Goal: Communication & Community: Answer question/provide support

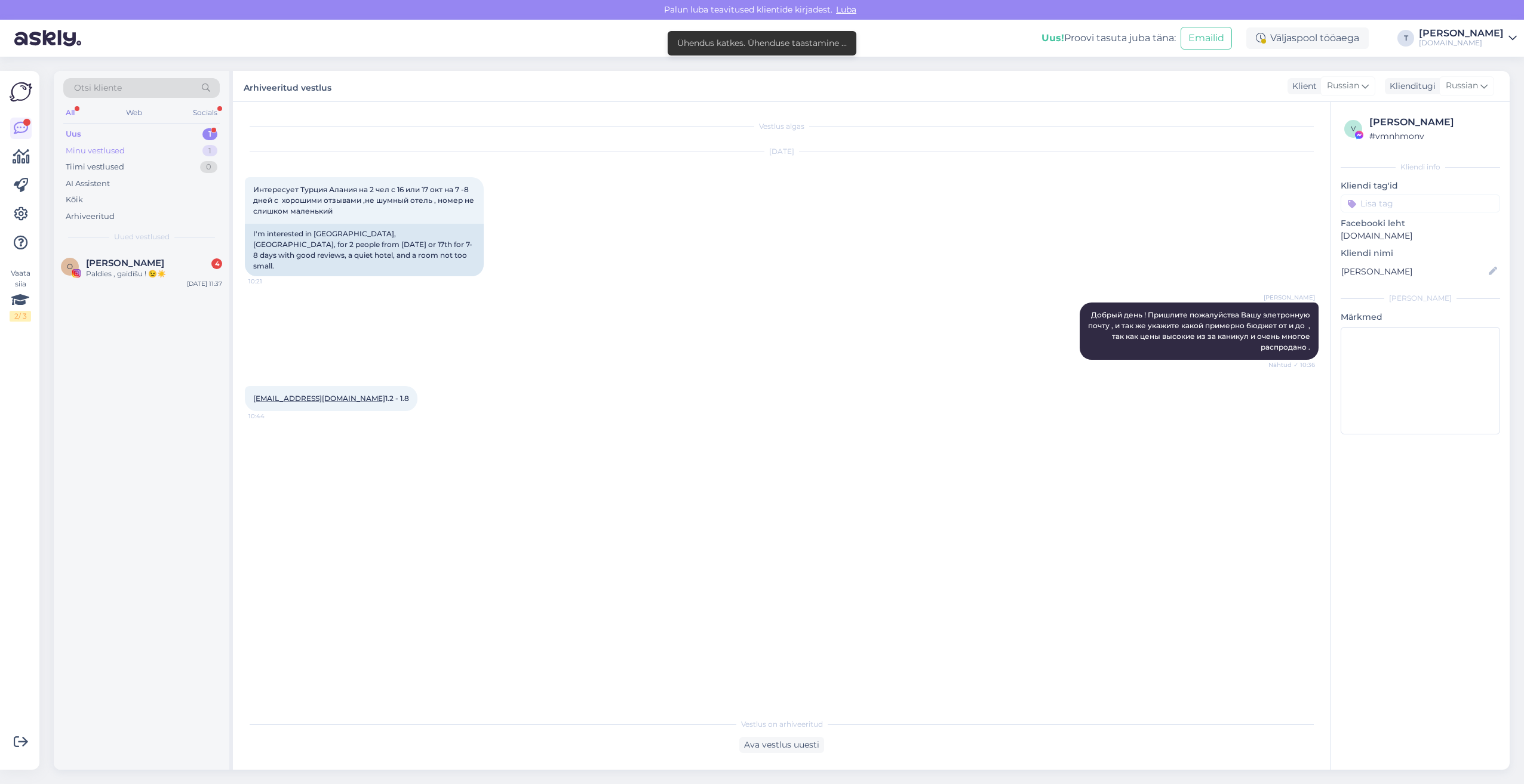
click at [173, 146] on div "Minu vestlused 1" at bounding box center [141, 151] width 156 height 16
click at [171, 132] on div "Uus 1" at bounding box center [141, 134] width 156 height 16
click at [135, 274] on div "Paldies , gaidīšu ! 😉☀️" at bounding box center [154, 274] width 136 height 10
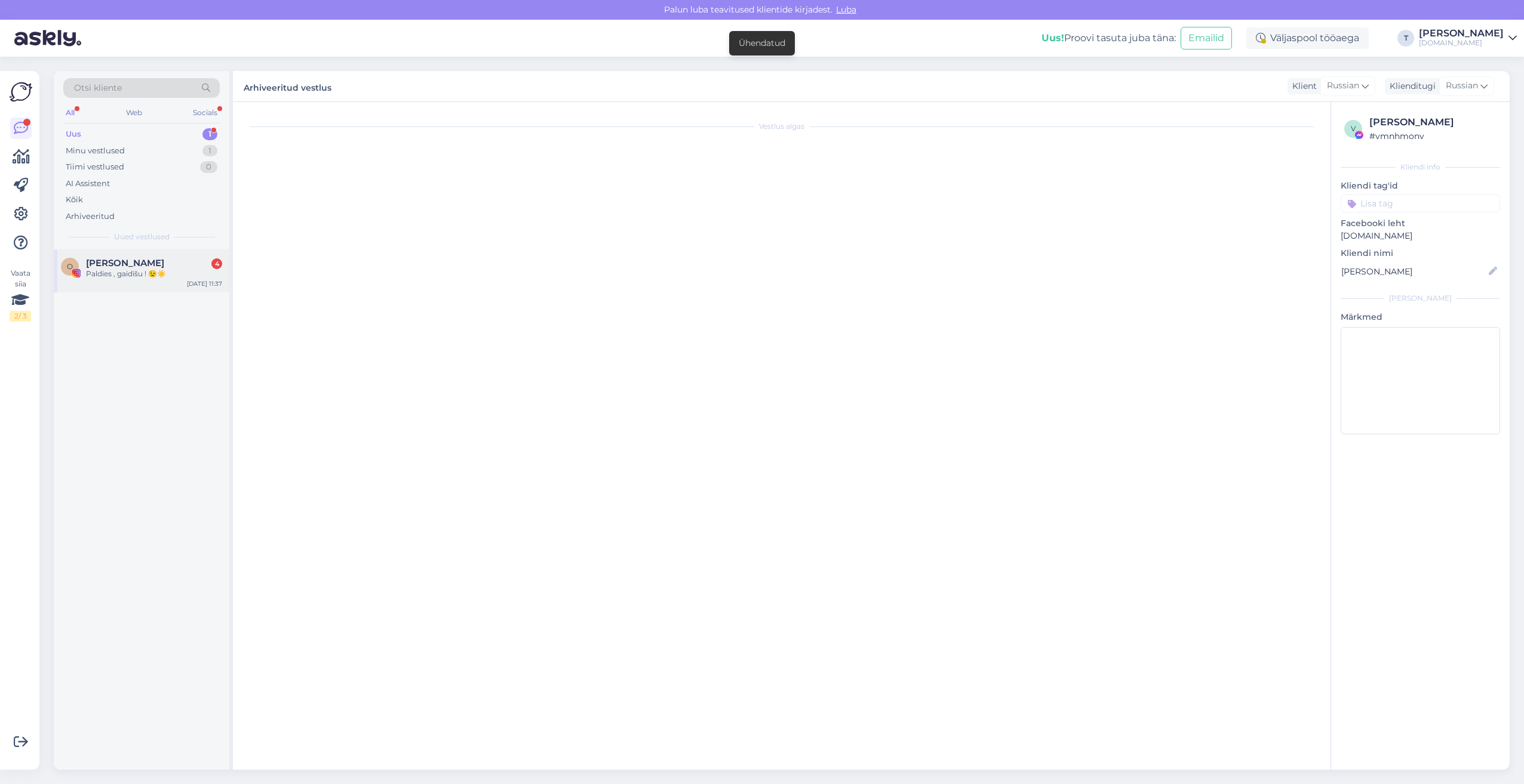
click at [146, 288] on div "O [PERSON_NAME] 4 Paldies , gaidīšu ! 😉☀️ [DATE] 11:37" at bounding box center [141, 271] width 176 height 43
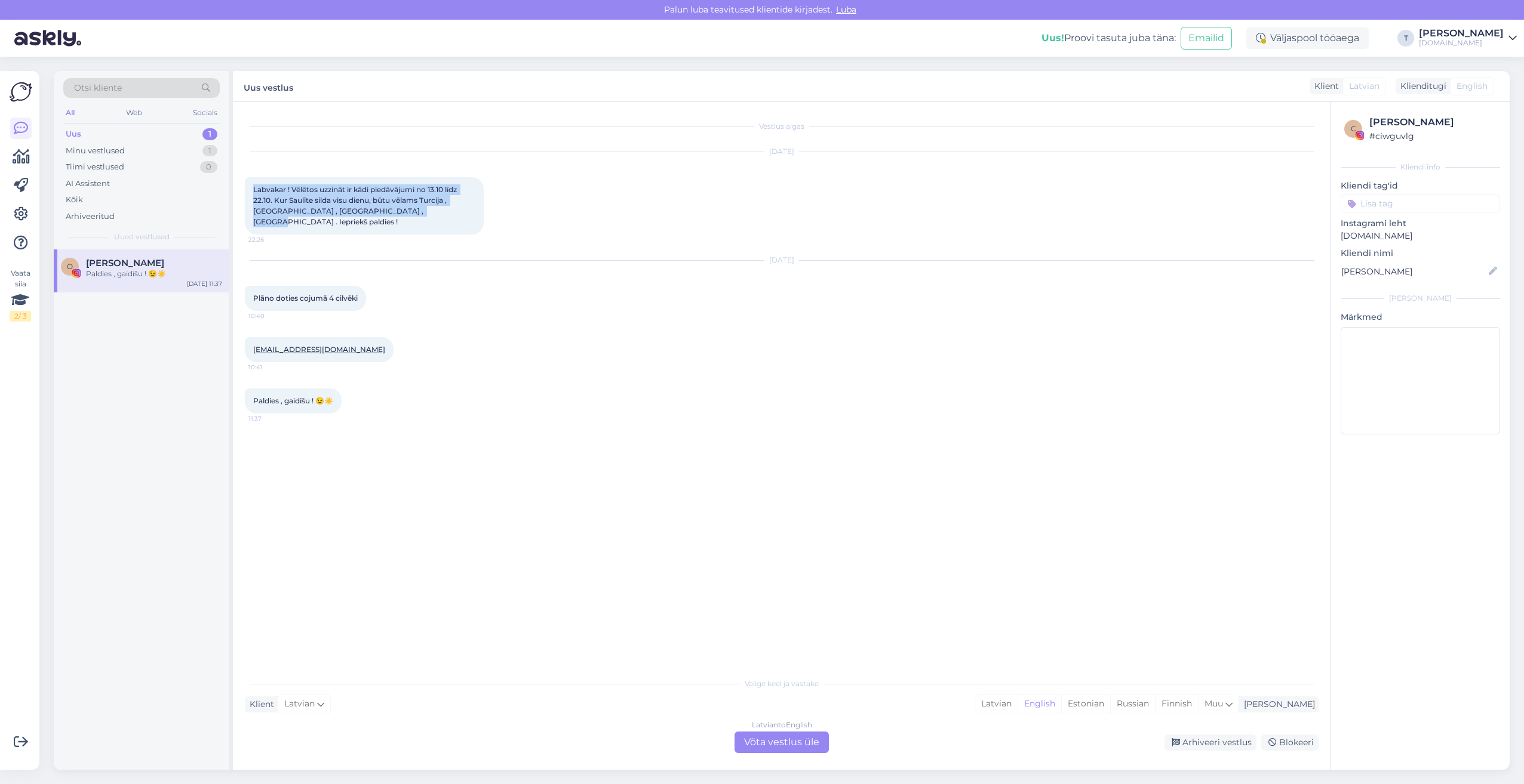
drag, startPoint x: 408, startPoint y: 209, endPoint x: 239, endPoint y: 188, distance: 170.3
click at [239, 188] on div "Vestlus algas [DATE] Labvakar ! Vēlētos uzzināt ir kādi piedāvājumi no 13.10 lī…" at bounding box center [781, 436] width 1098 height 667
drag, startPoint x: 239, startPoint y: 188, endPoint x: 292, endPoint y: 198, distance: 53.9
copy span "Labvakar ! Vēlētos uzzināt ir kādi piedāvājumi no 13.10 līdz 22.10. Kur Saulīte…"
drag, startPoint x: 252, startPoint y: 285, endPoint x: 358, endPoint y: 289, distance: 106.1
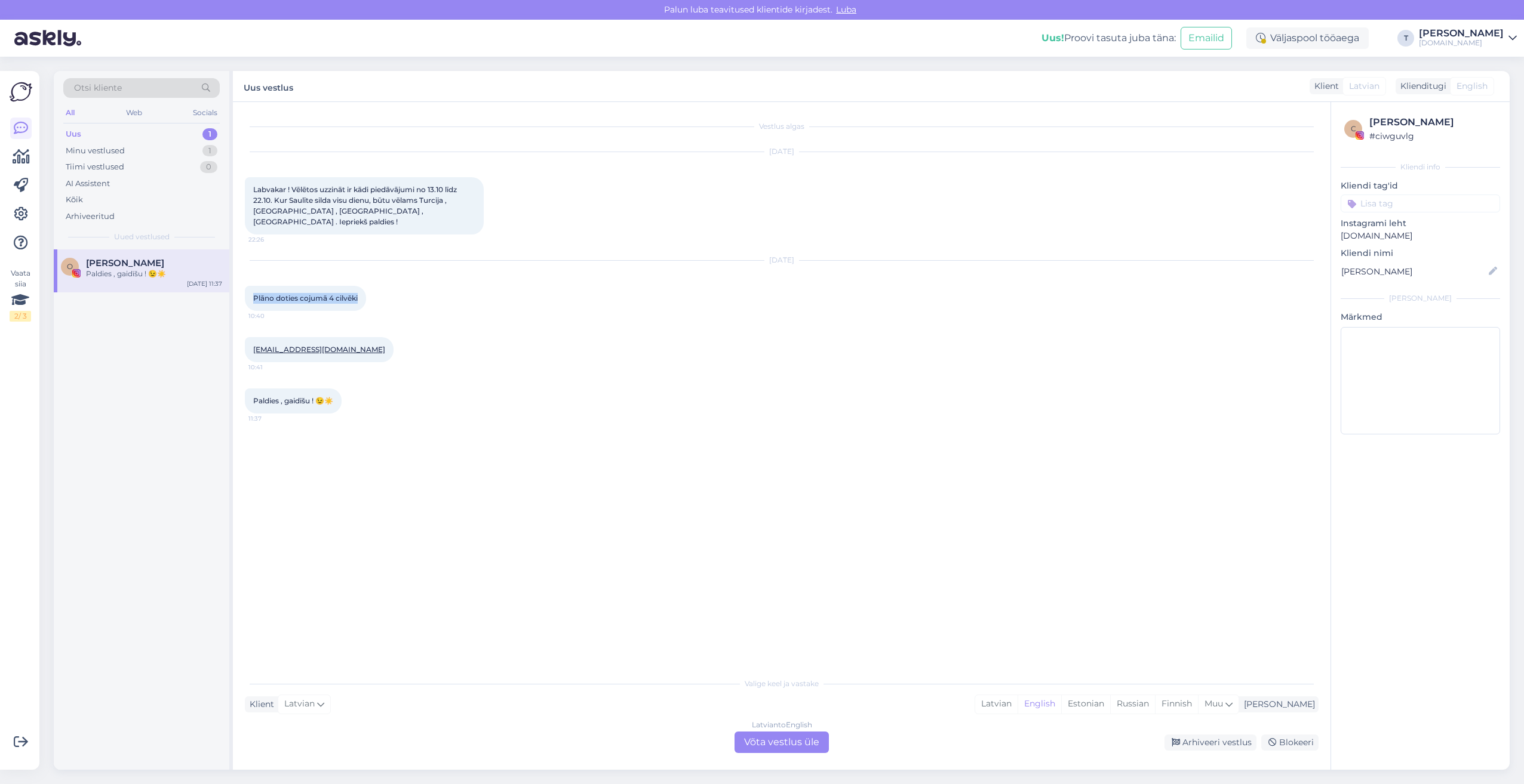
click at [358, 289] on div "Plāno doties cojumā 4 cilvēki 10:40" at bounding box center [305, 298] width 121 height 25
copy span "Plāno doties cojumā 4 cilvēki"
